Goal: Information Seeking & Learning: Learn about a topic

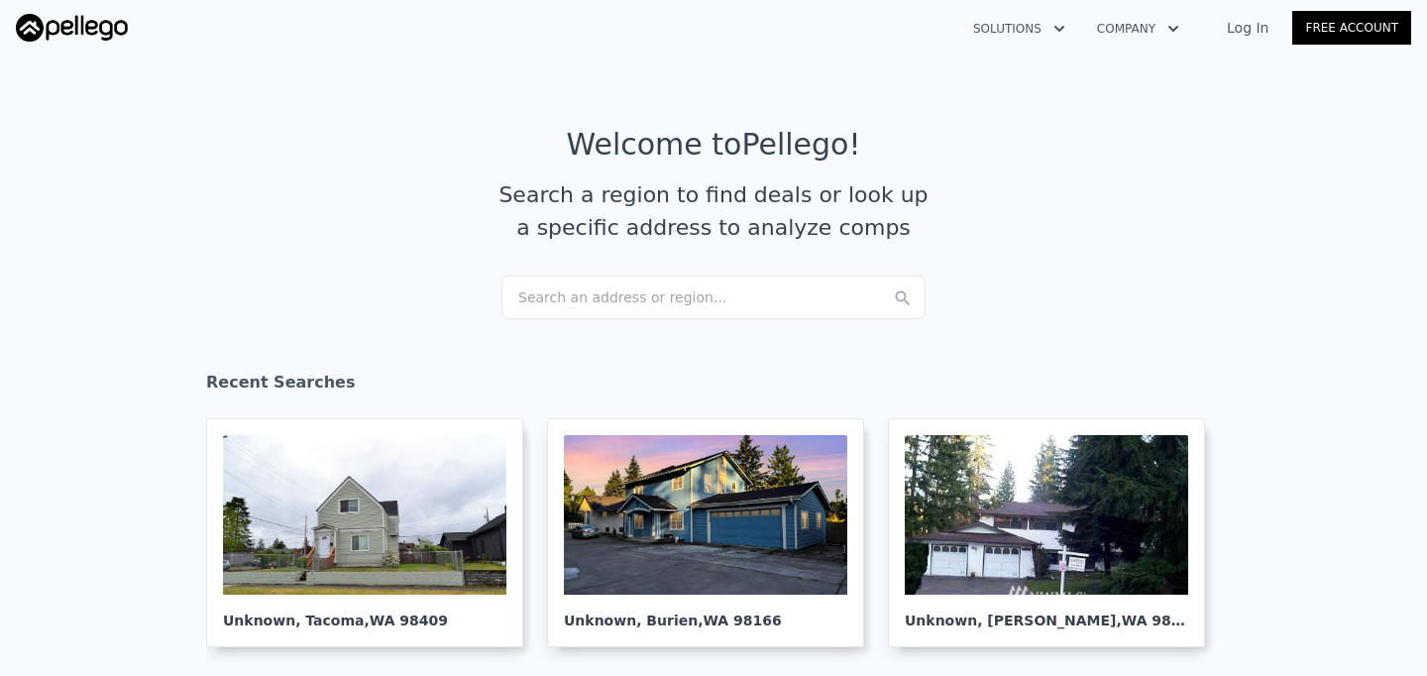
click at [581, 304] on div "Search an address or region..." at bounding box center [713, 297] width 424 height 44
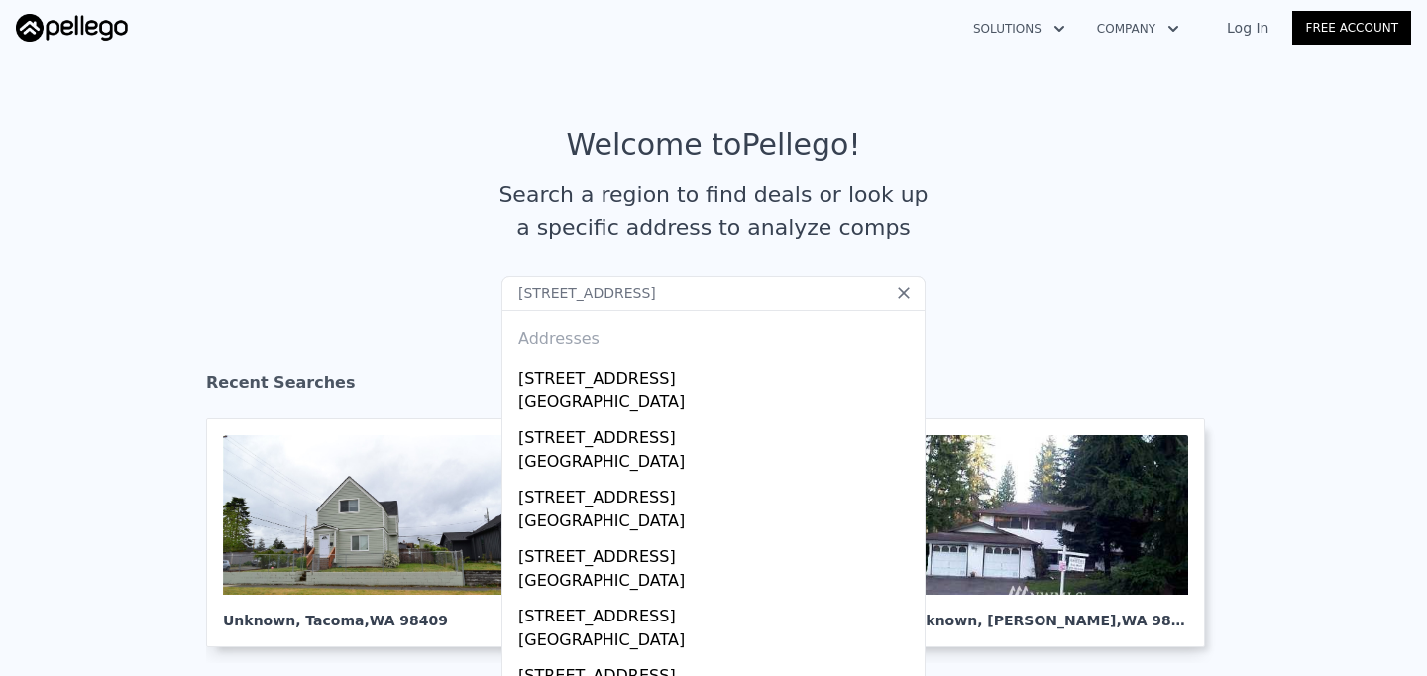
drag, startPoint x: 630, startPoint y: 295, endPoint x: 886, endPoint y: 289, distance: 255.7
click at [886, 289] on input "1706 Olympic Ave, Bremerton, WA 98312" at bounding box center [713, 293] width 424 height 36
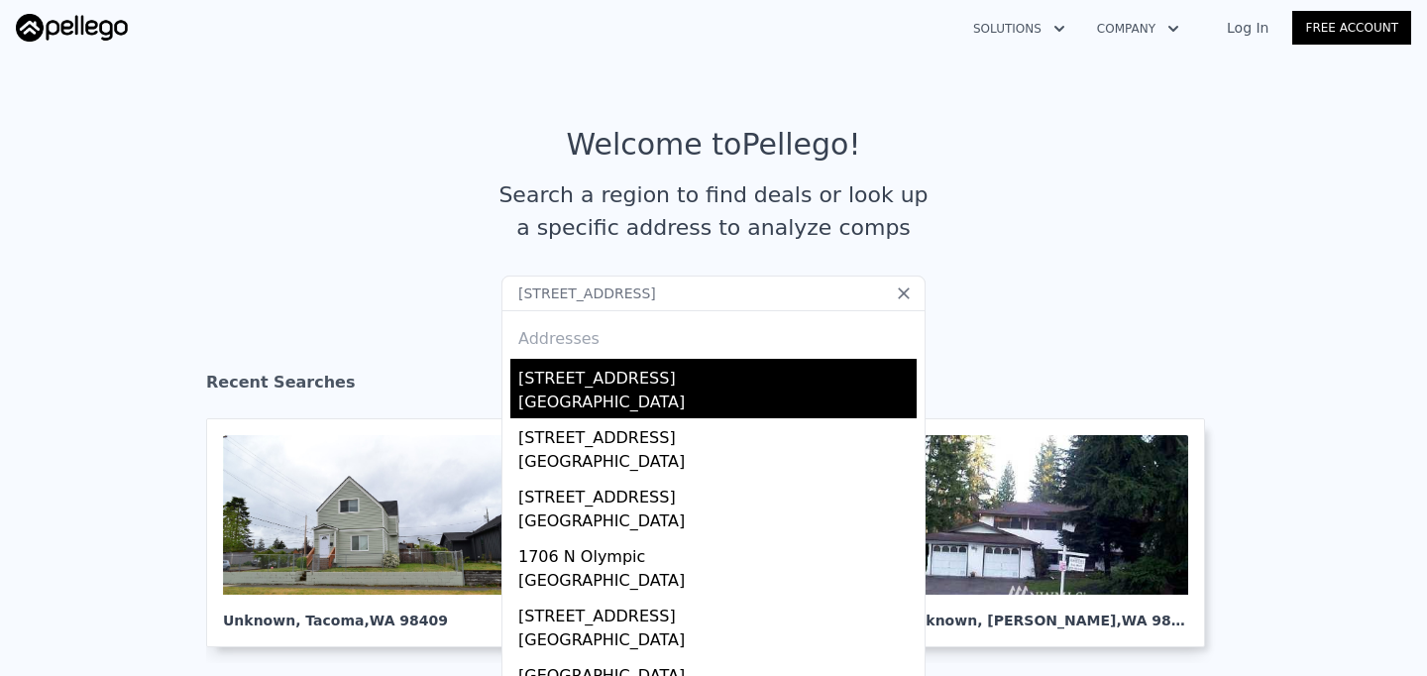
type input "1706 Olympic Ave"
click at [690, 393] on div "Buchanan County, IA 50644" at bounding box center [717, 404] width 398 height 28
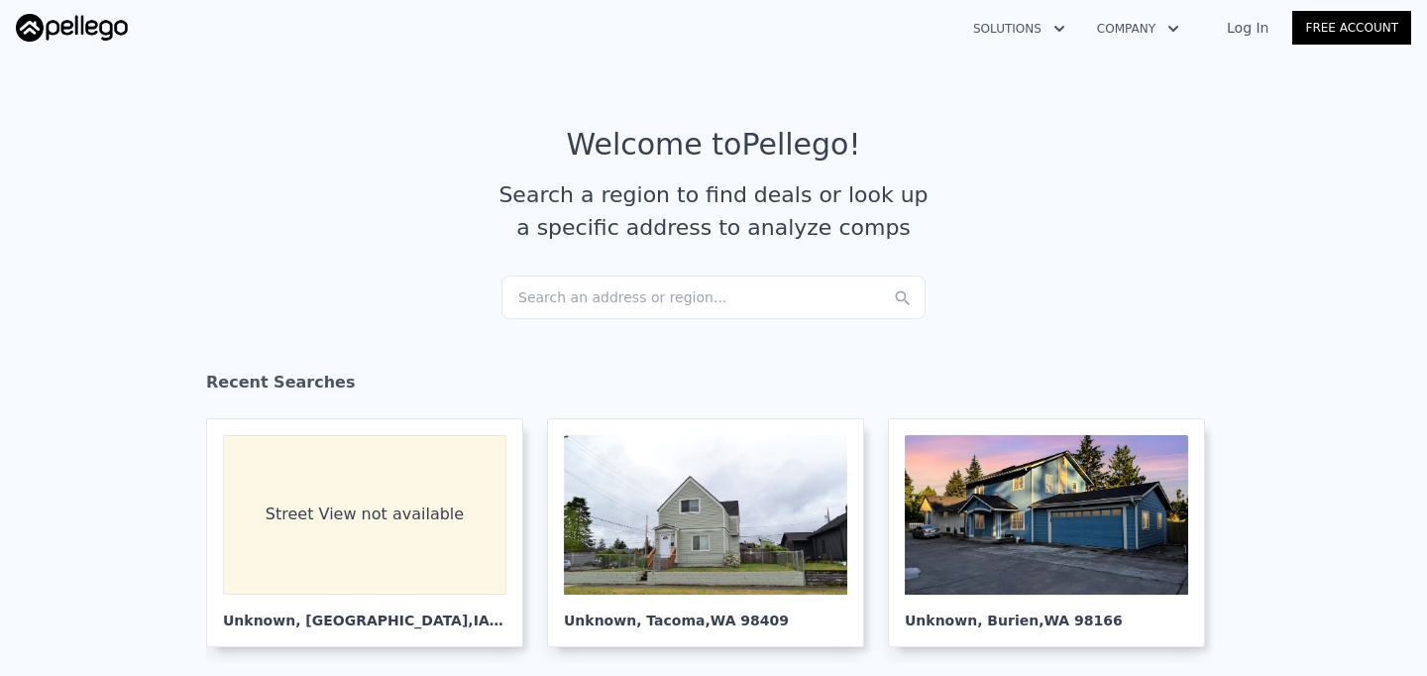
click at [701, 309] on div "Search an address or region..." at bounding box center [713, 297] width 424 height 44
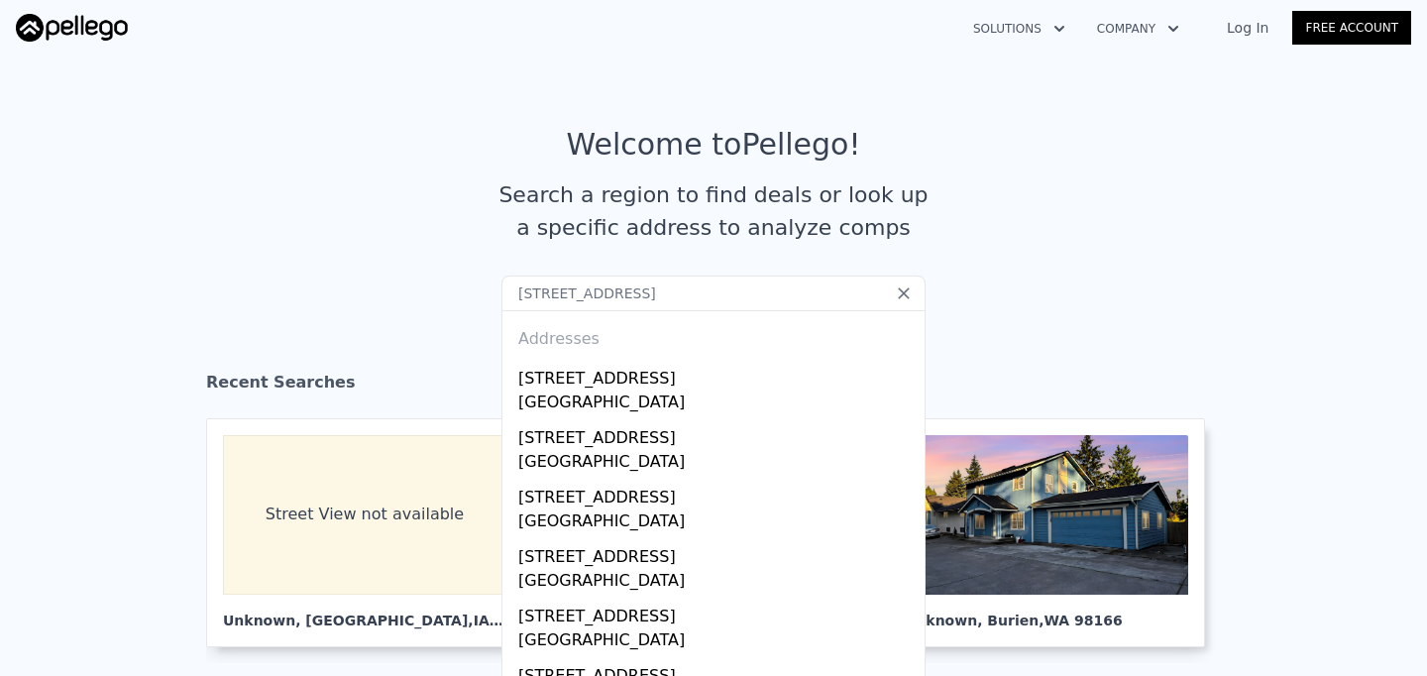
drag, startPoint x: 631, startPoint y: 294, endPoint x: 872, endPoint y: 293, distance: 240.8
click at [868, 293] on input "1706 Olympic Ave, Bremerton, WA 98312" at bounding box center [713, 293] width 424 height 36
type input "1706 Olympic Ave"
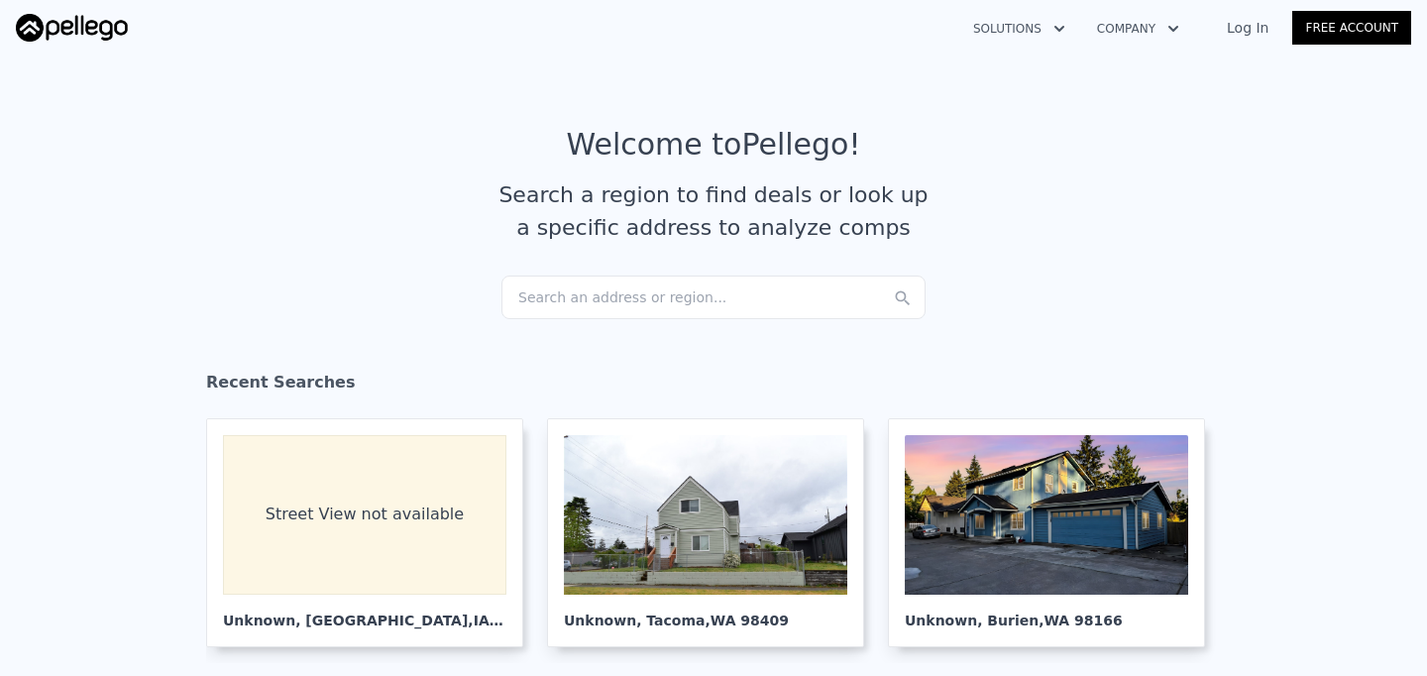
click at [600, 294] on div "Search an address or region..." at bounding box center [713, 297] width 424 height 44
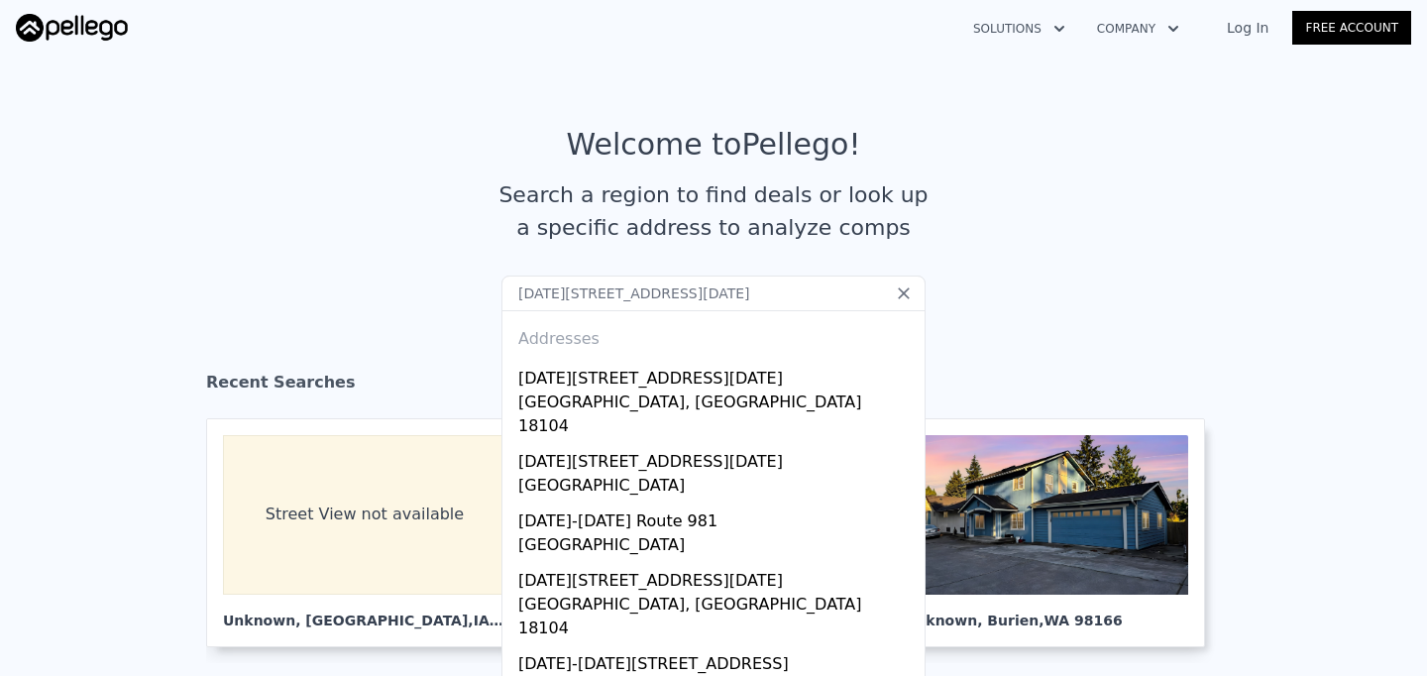
drag, startPoint x: 595, startPoint y: 295, endPoint x: 552, endPoint y: 291, distance: 42.8
click at [552, 291] on input "1702-1706 Olympic Ave" at bounding box center [713, 293] width 424 height 36
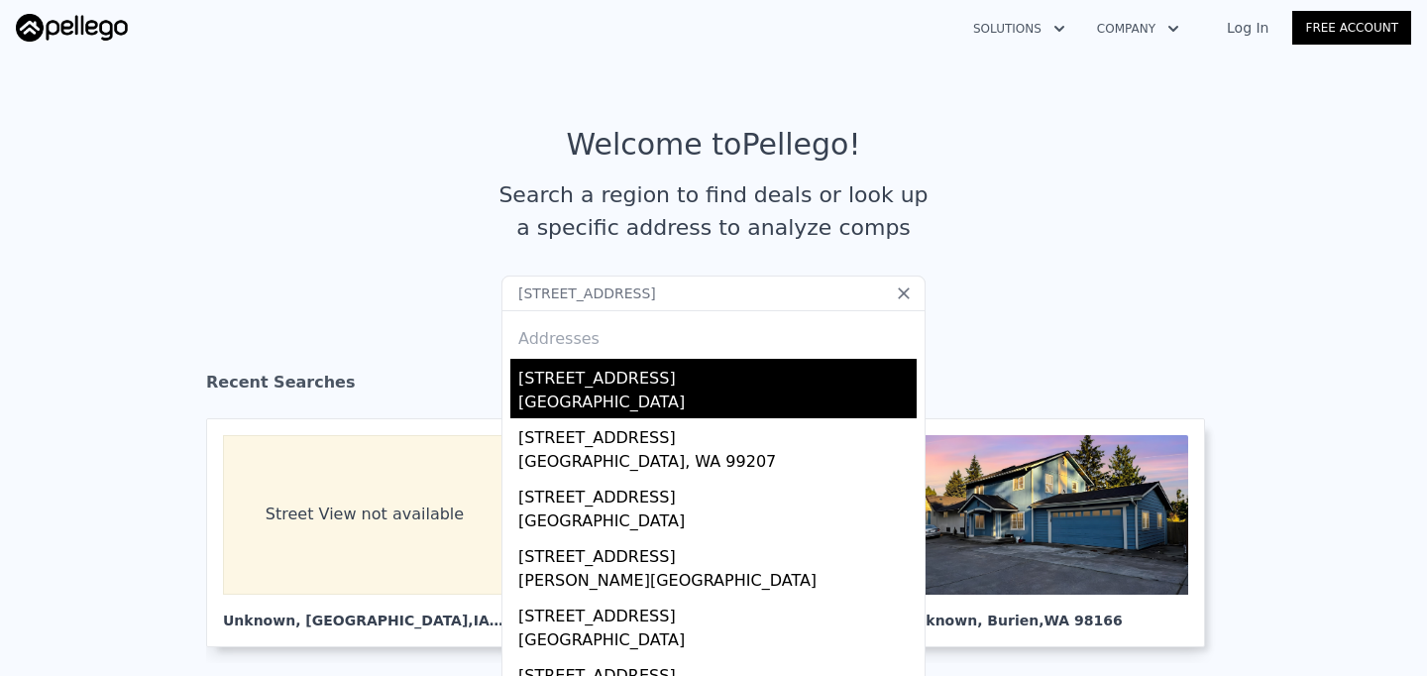
type input "1702 olympic Ave"
click at [667, 393] on div "Bremerton, WA 98312" at bounding box center [717, 404] width 398 height 28
